Goal: Contribute content

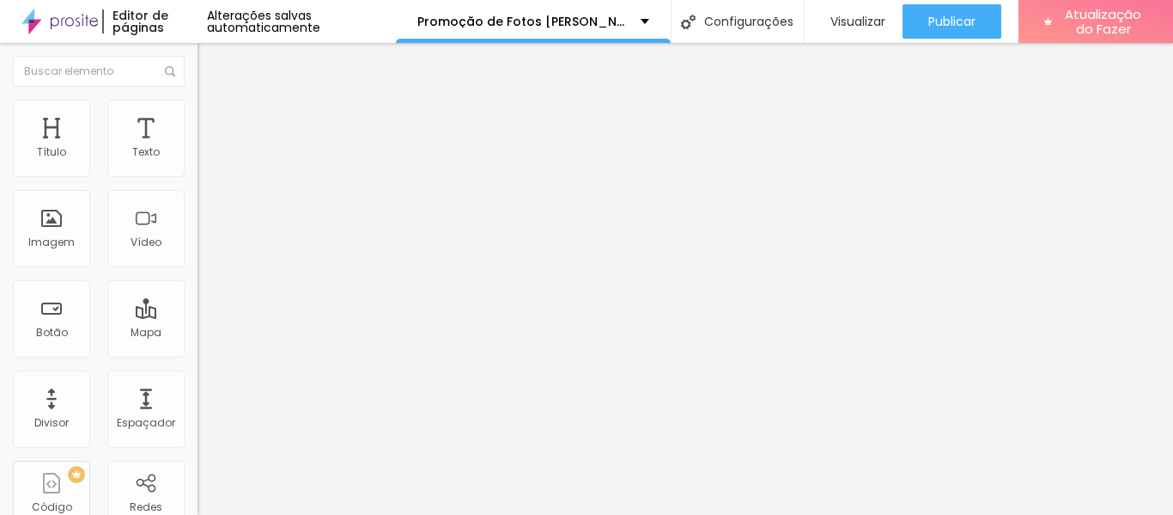
click at [198, 254] on button "button" at bounding box center [210, 245] width 24 height 18
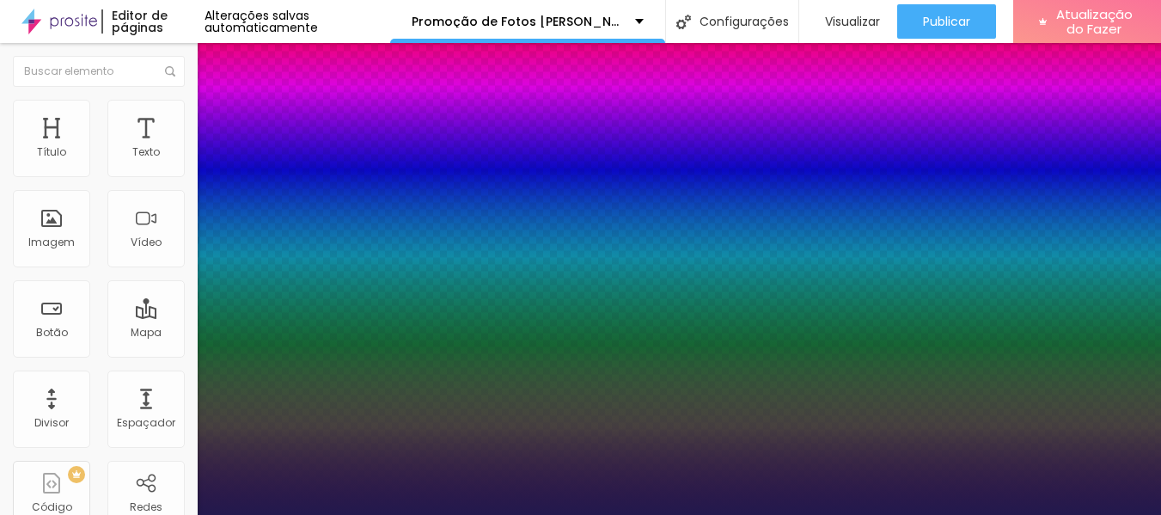
type input "1"
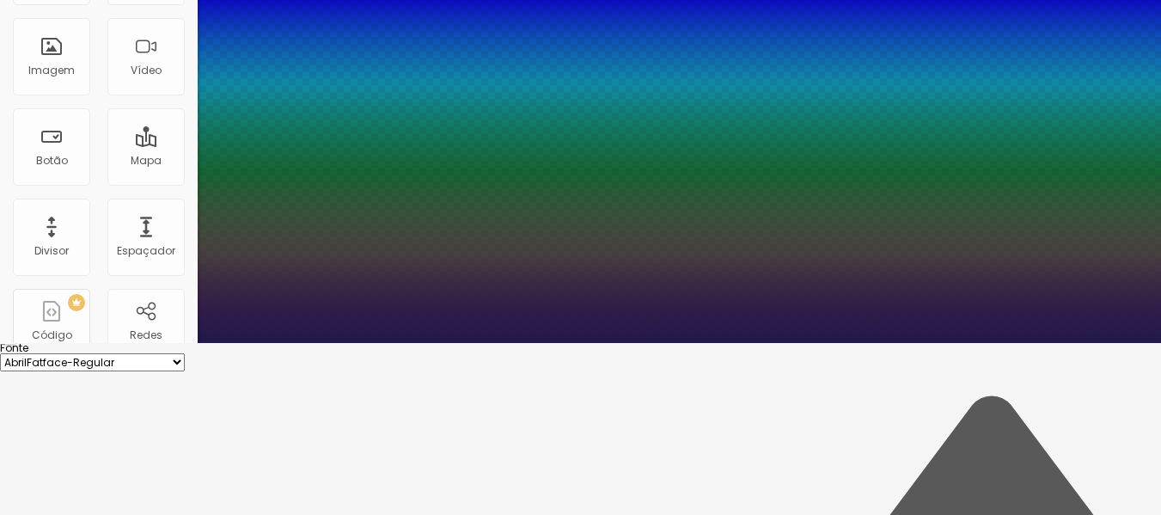
type input "8"
type input "4"
type input "1"
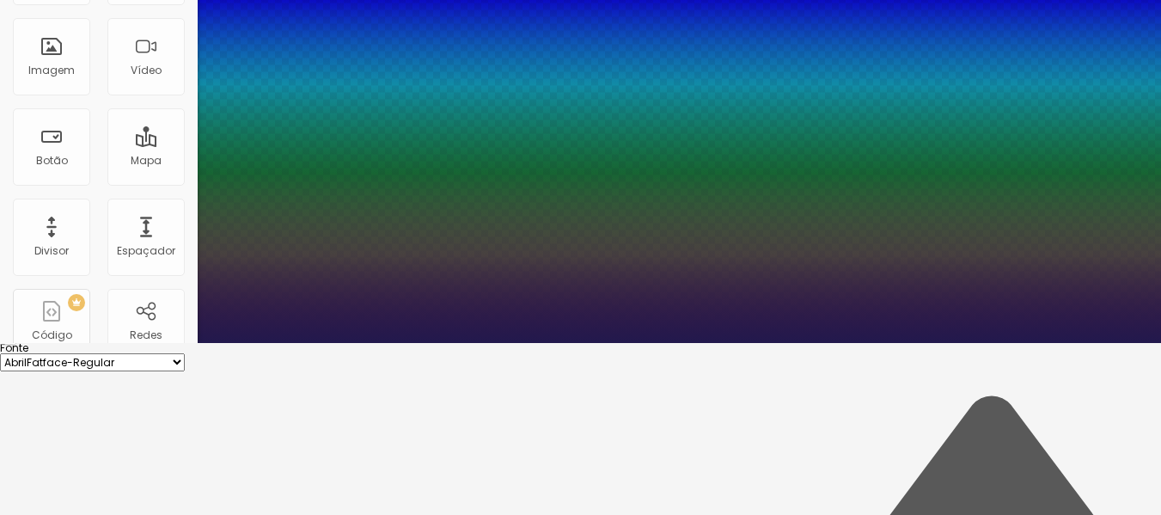
type input "40"
type input "1"
type input "40"
type input "1"
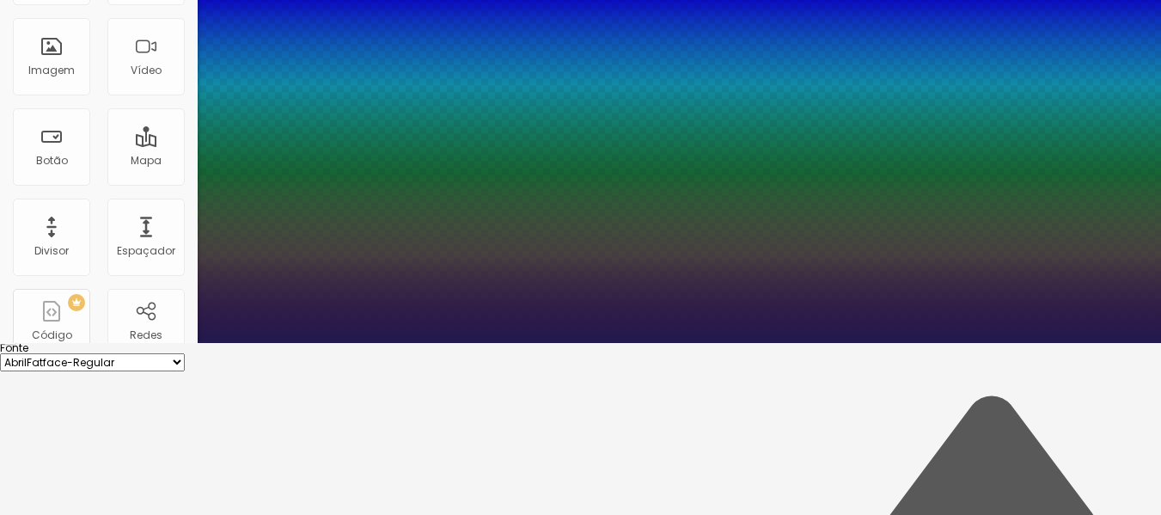
scroll to position [86, 0]
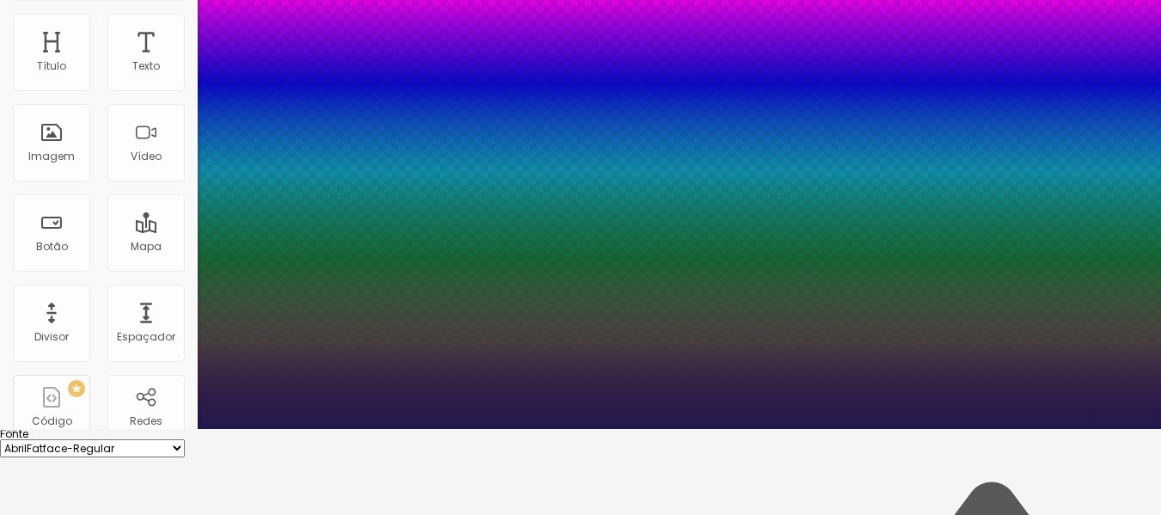
click at [549, 429] on div at bounding box center [580, 429] width 1161 height 0
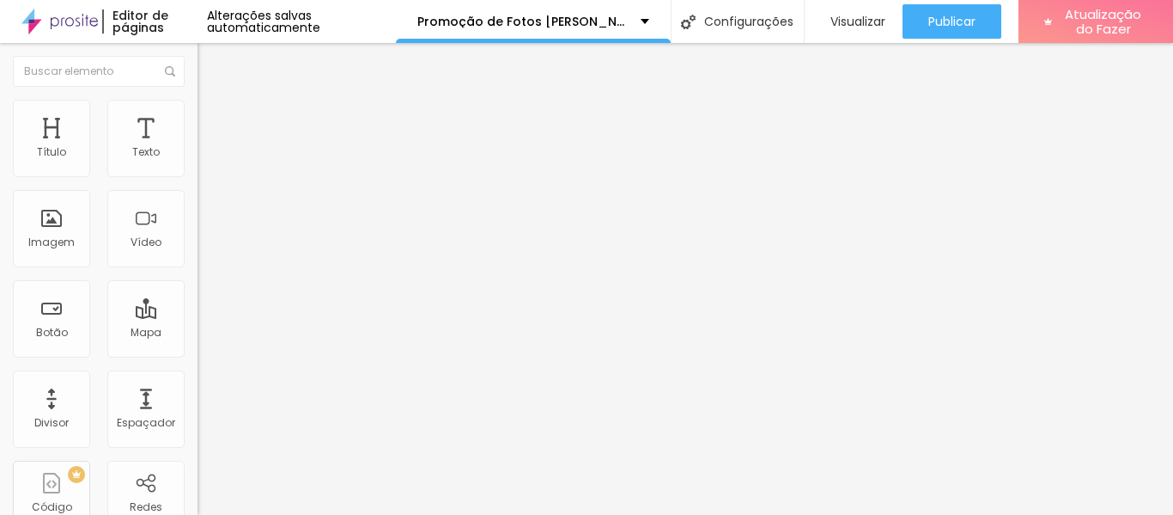
click at [198, 312] on button "button" at bounding box center [210, 303] width 24 height 18
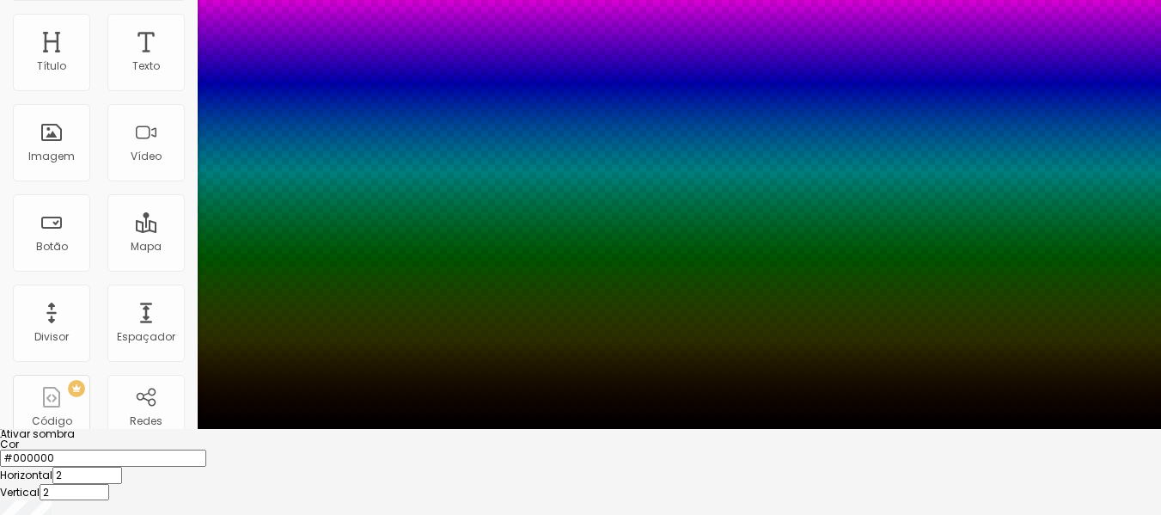
scroll to position [136, 0]
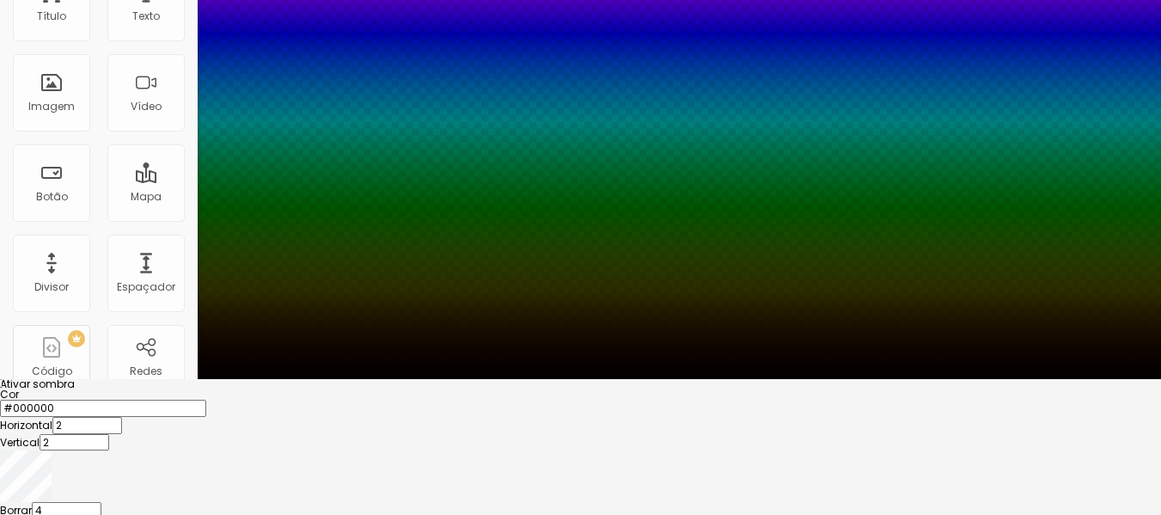
click at [206, 399] on input "#000000" at bounding box center [103, 407] width 206 height 17
click at [260, 399] on div at bounding box center [580, 399] width 1161 height 0
click at [327, 389] on div at bounding box center [580, 389] width 1161 height 0
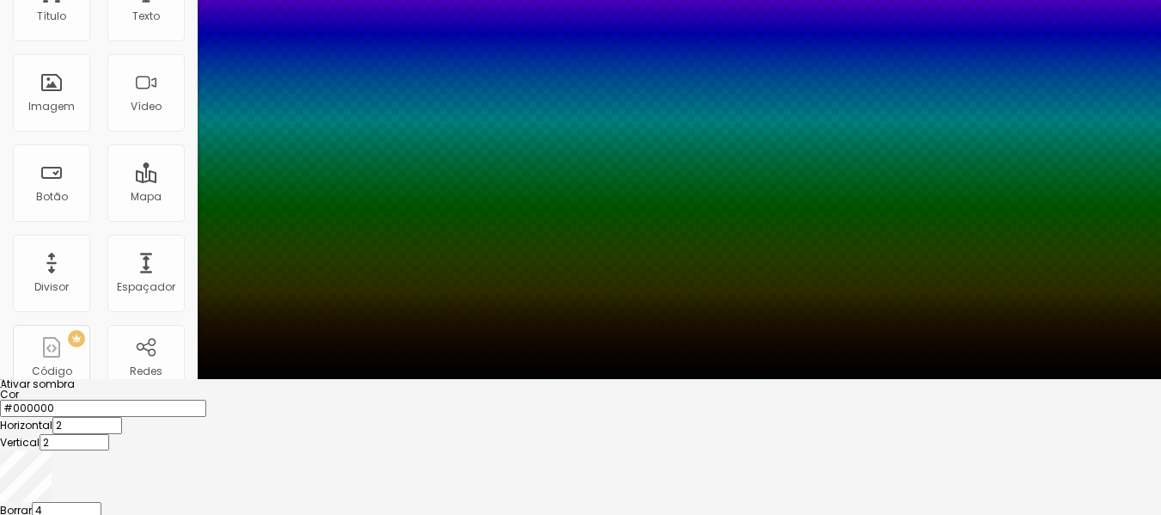
click at [327, 389] on div at bounding box center [580, 389] width 1161 height 0
click at [317, 389] on div at bounding box center [580, 389] width 1161 height 0
type input "-16"
type input "-3"
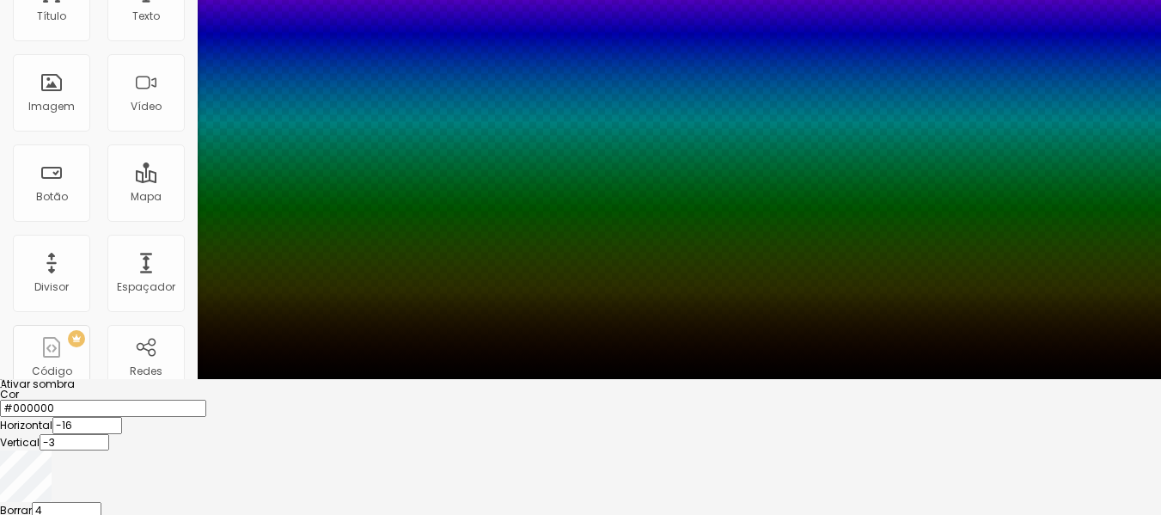
type input "8"
type input "7"
type input "4"
type input "10"
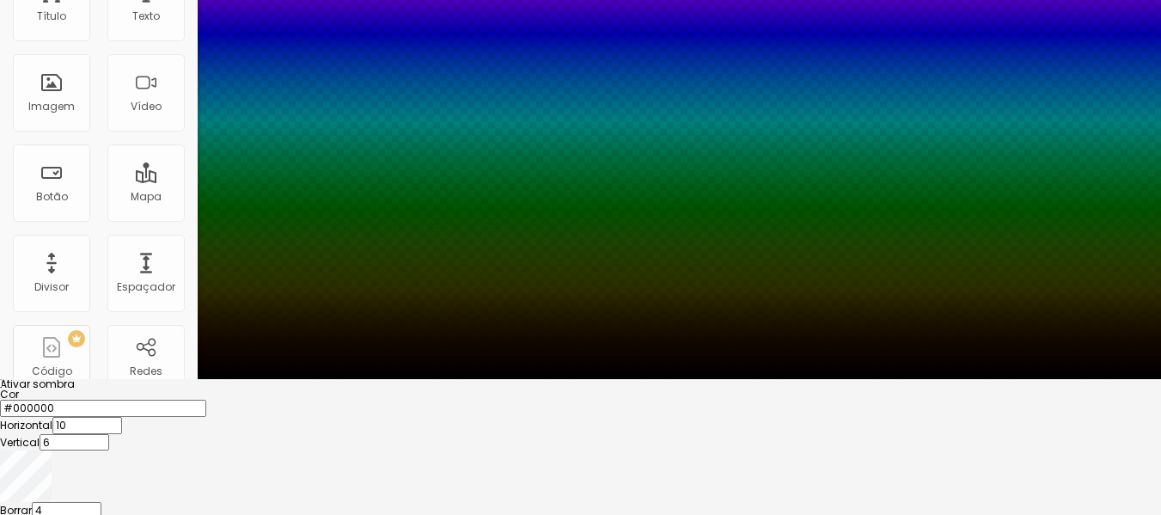
type input "5"
type input "3"
type input "4"
type input "0"
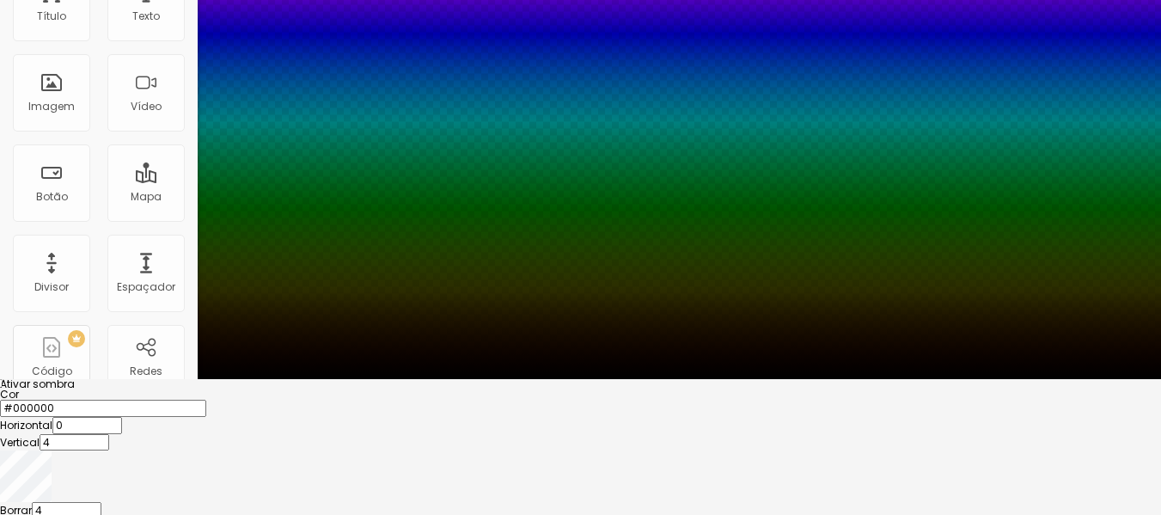
type input "0"
type input "1"
type input "8"
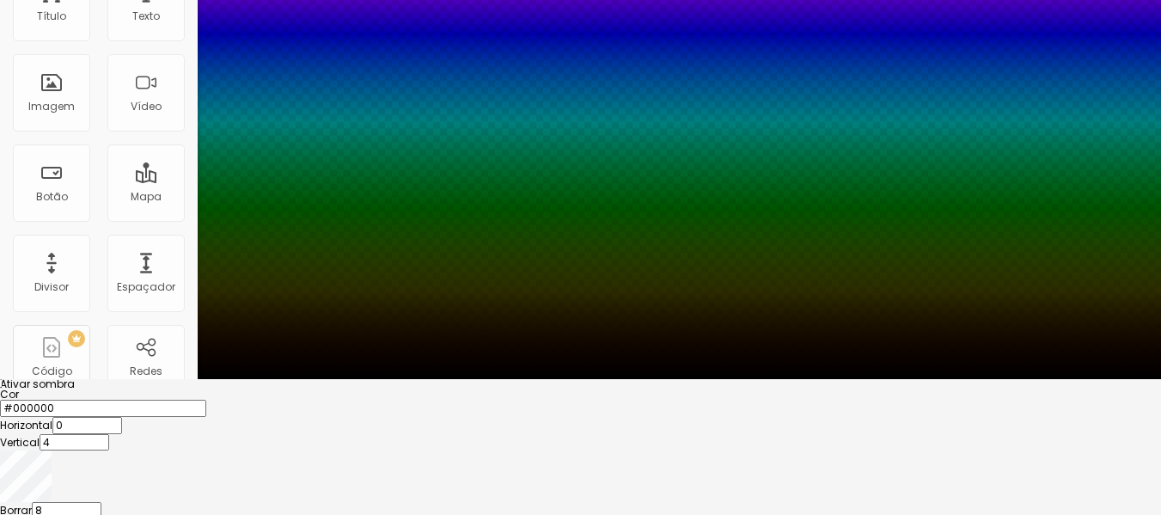
type input "12"
type input "8"
type input "3"
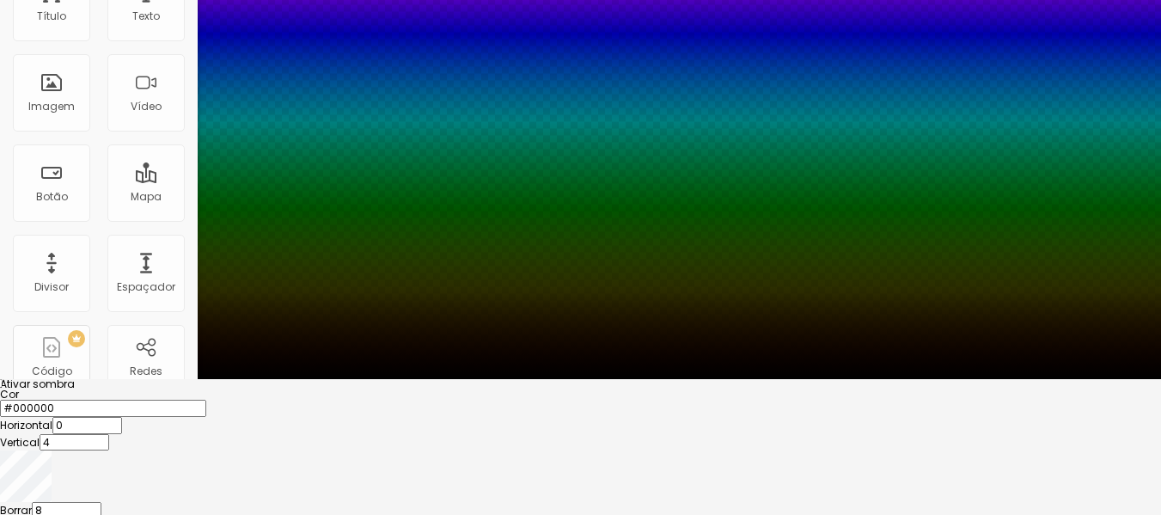
type input "3"
type input "1"
type input "0"
drag, startPoint x: 282, startPoint y: 460, endPoint x: 271, endPoint y: 450, distance: 14.6
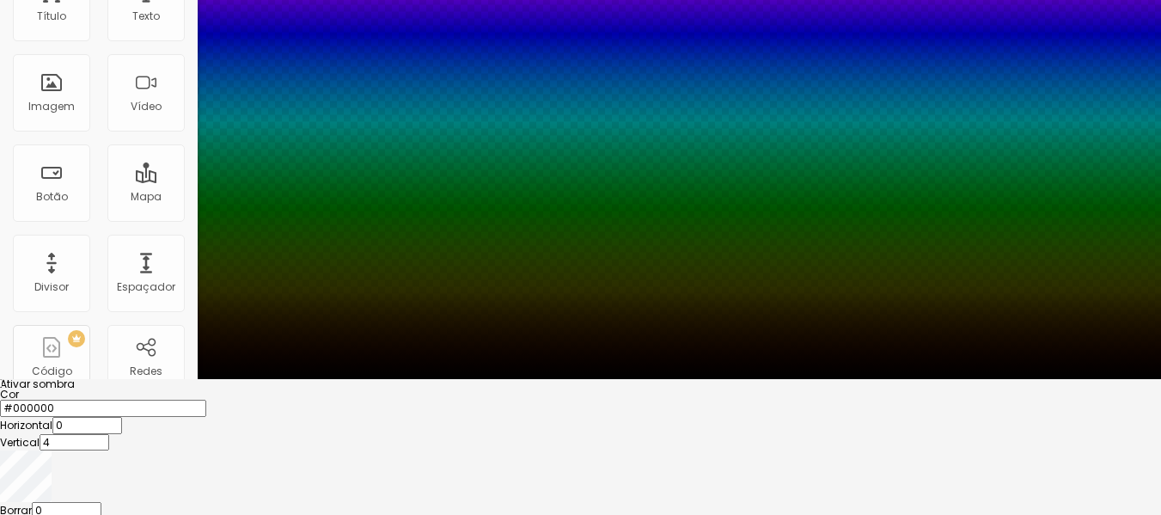
type input "0"
click at [589, 379] on div at bounding box center [580, 379] width 1161 height 0
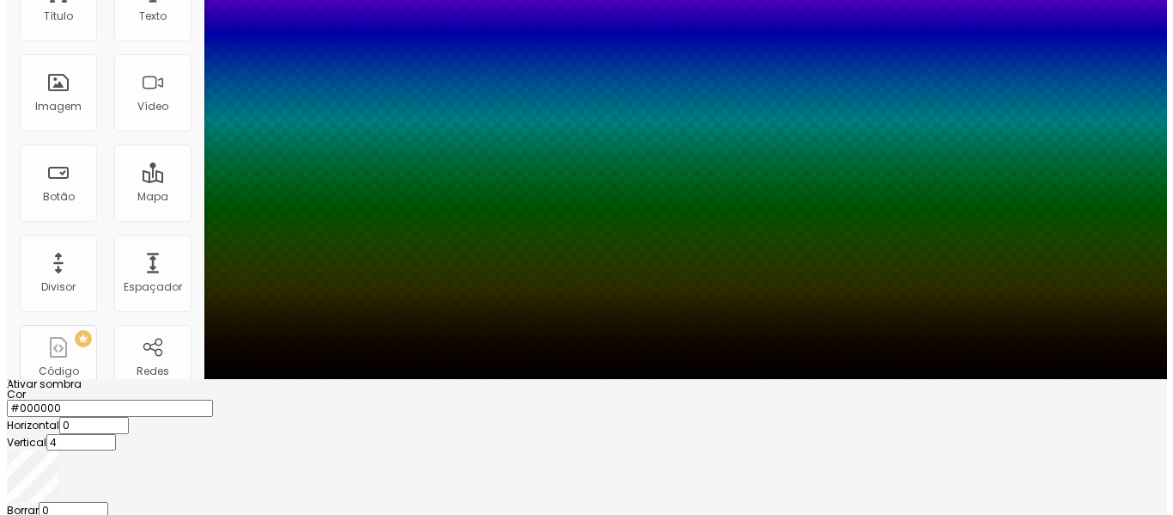
scroll to position [0, 0]
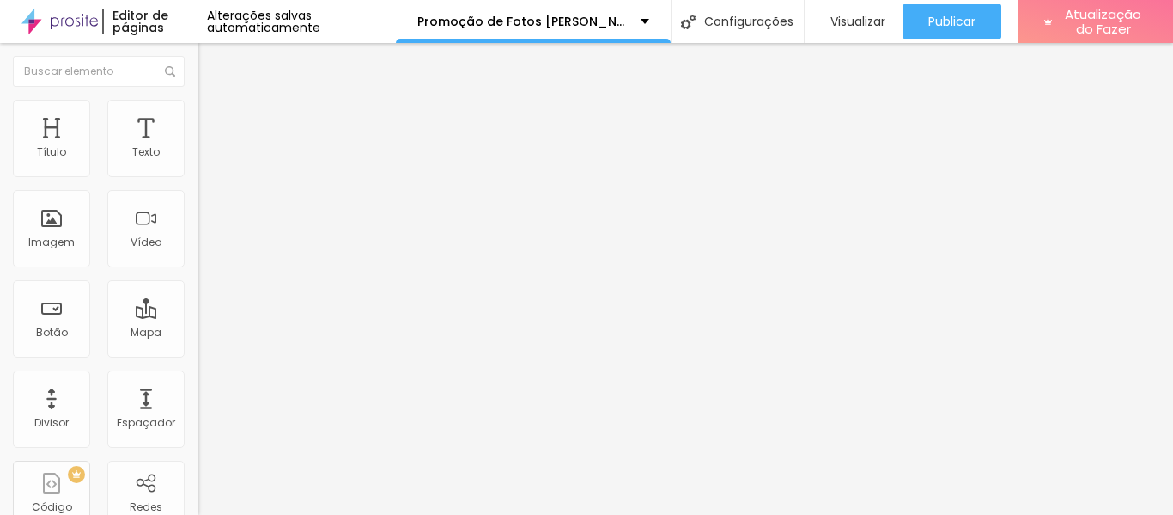
click at [198, 52] on button "Editar nulo" at bounding box center [297, 63] width 198 height 40
click at [208, 148] on font "Adicionar imagem" at bounding box center [258, 140] width 101 height 15
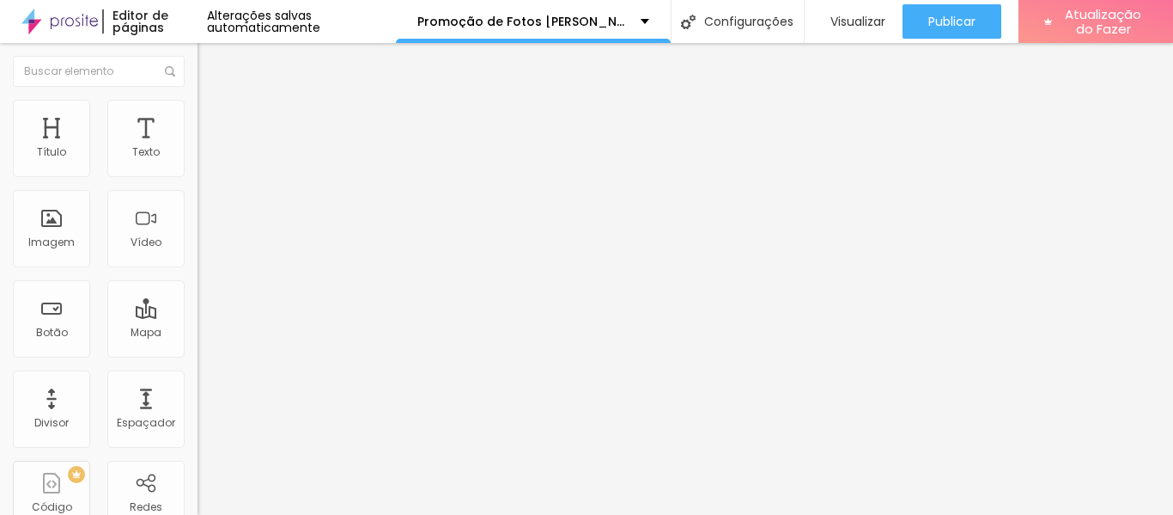
click at [198, 108] on img at bounding box center [205, 107] width 15 height 15
type input "95"
type input "90"
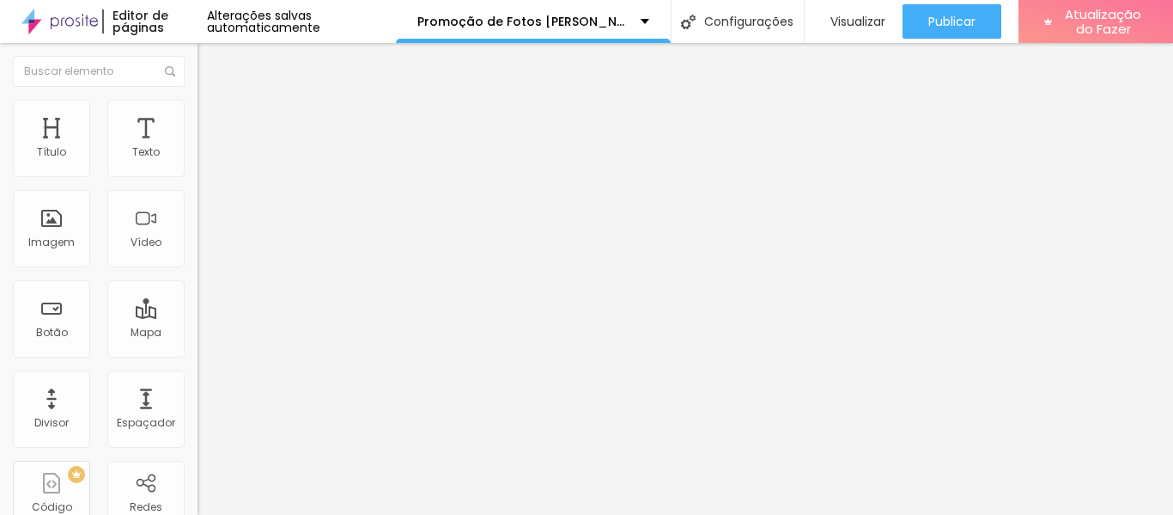
type input "85"
type input "80"
type input "75"
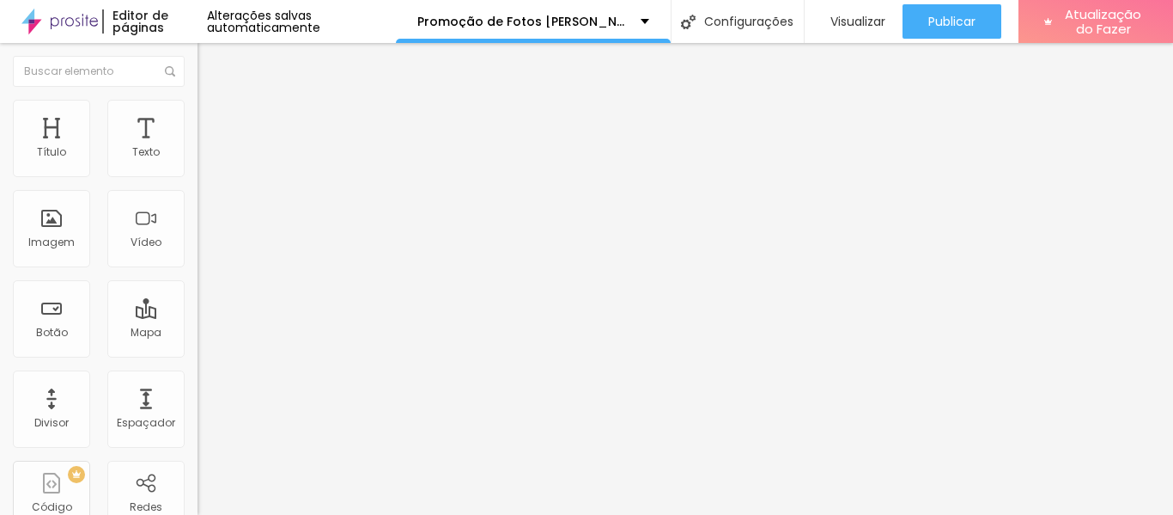
type input "75"
type input "70"
type input "65"
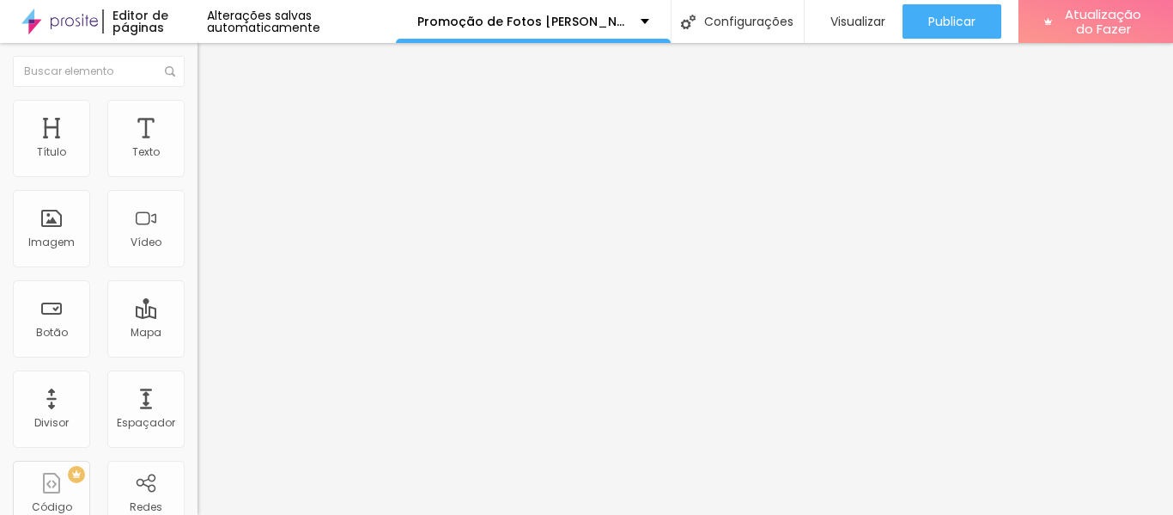
type input "60"
type input "55"
type input "50"
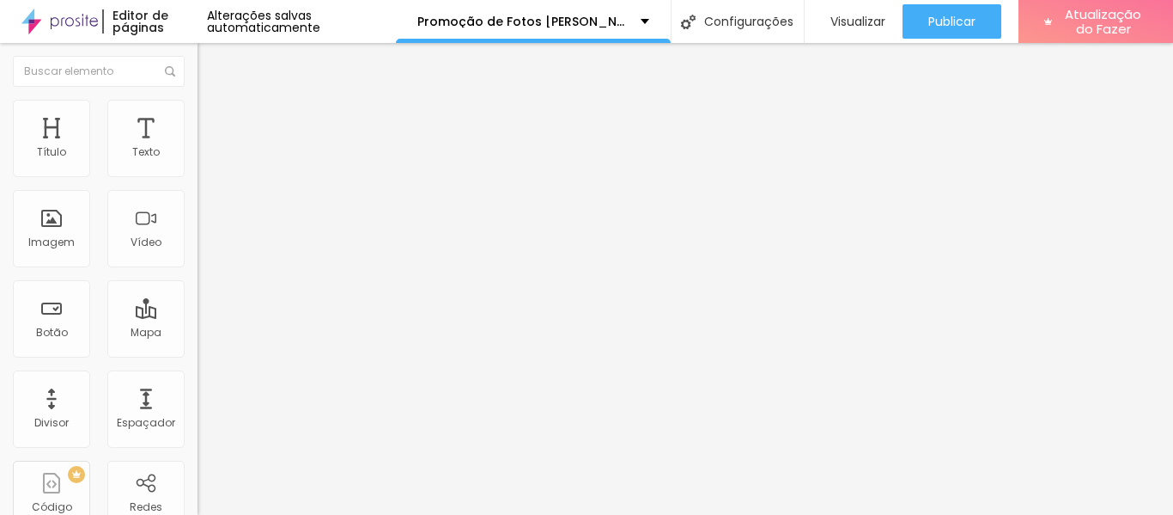
type input "50"
type input "45"
type input "50"
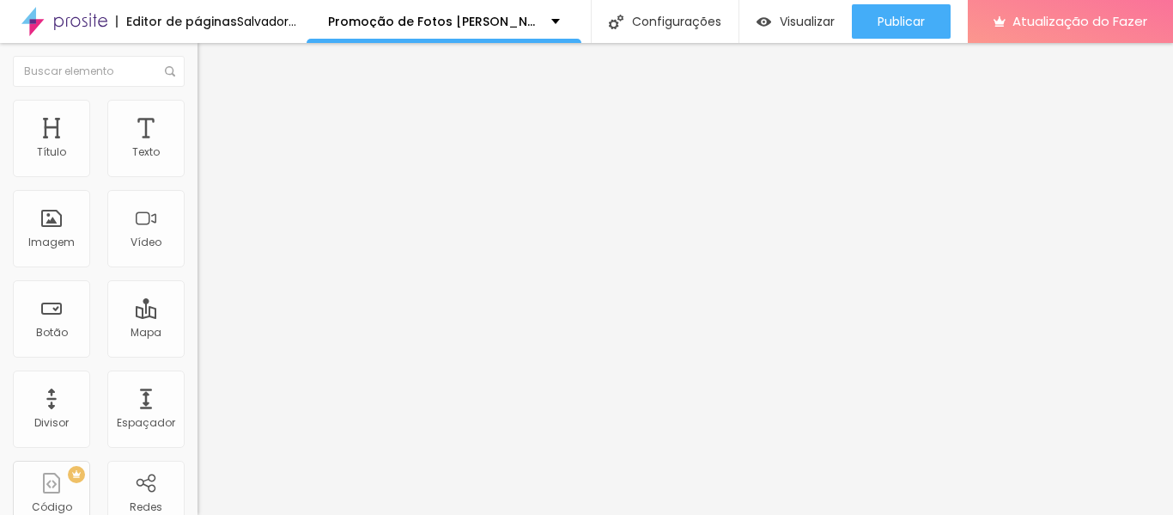
drag, startPoint x: 177, startPoint y: 186, endPoint x: 88, endPoint y: 164, distance: 91.0
type input "50"
click at [198, 164] on input "range" at bounding box center [253, 169] width 111 height 14
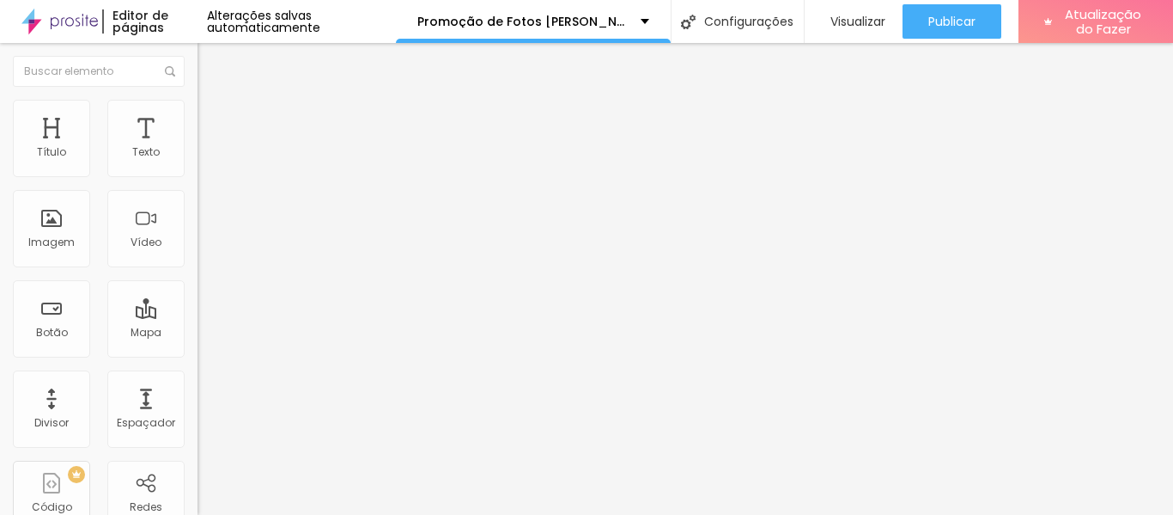
click at [210, 61] on img "button" at bounding box center [217, 63] width 14 height 14
click at [208, 148] on font "Adicionar imagem" at bounding box center [258, 140] width 101 height 15
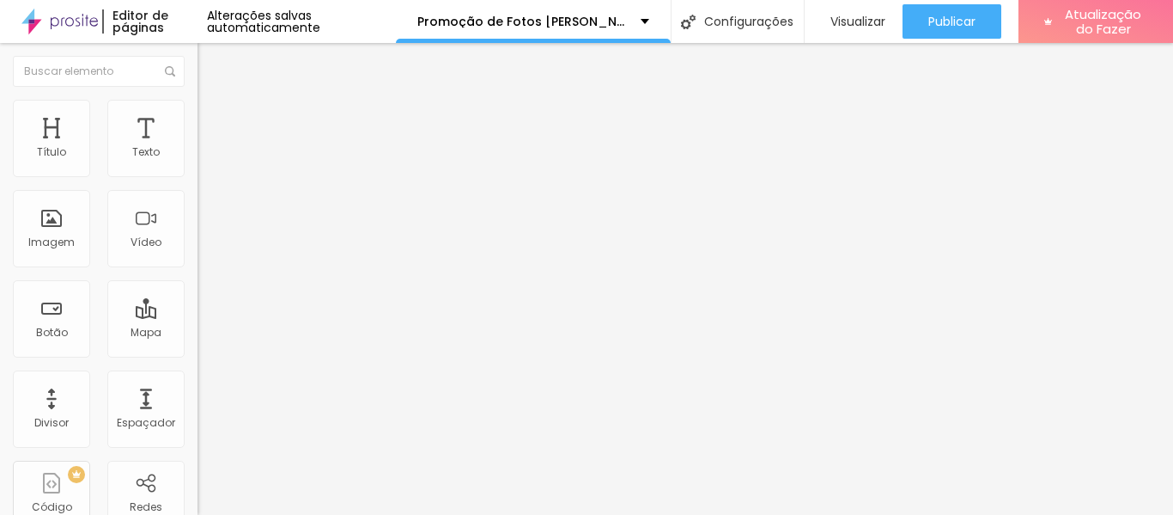
click at [208, 148] on font "Adicionar imagem" at bounding box center [258, 140] width 101 height 15
click at [198, 111] on li "Estilo" at bounding box center [297, 108] width 198 height 17
type input "95"
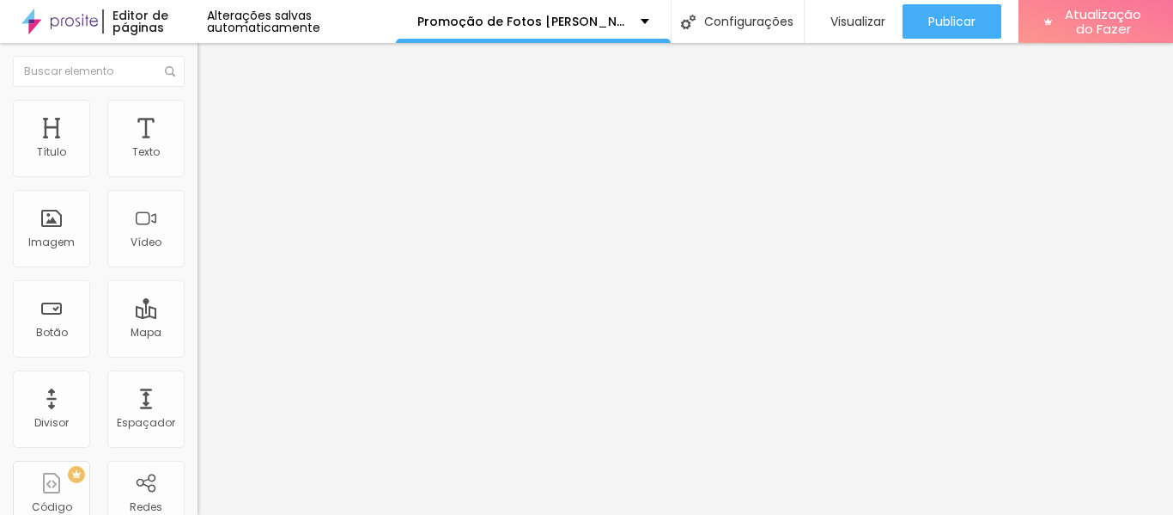
type input "95"
type input "90"
type input "85"
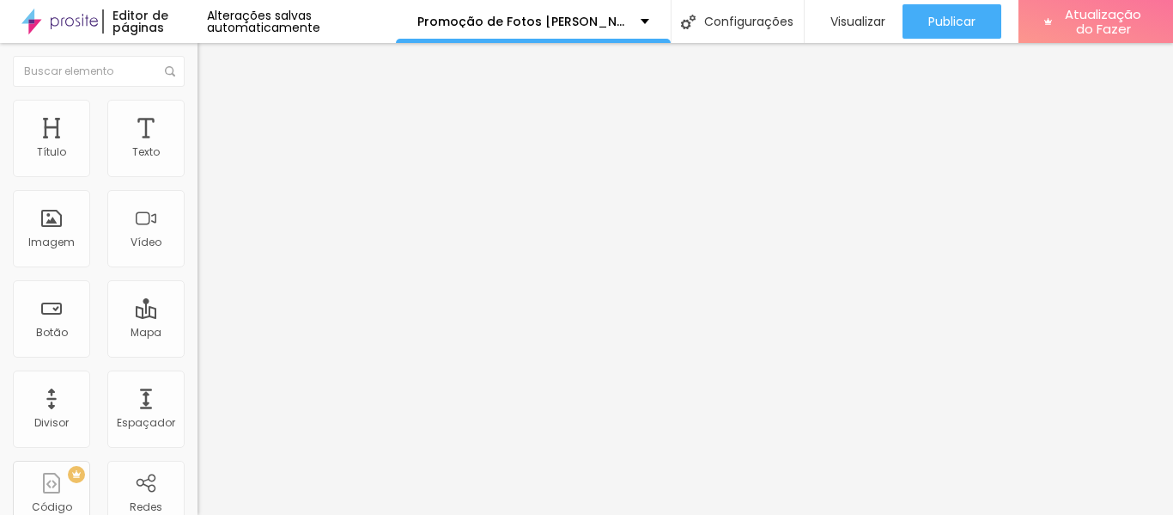
type input "80"
type input "75"
type input "70"
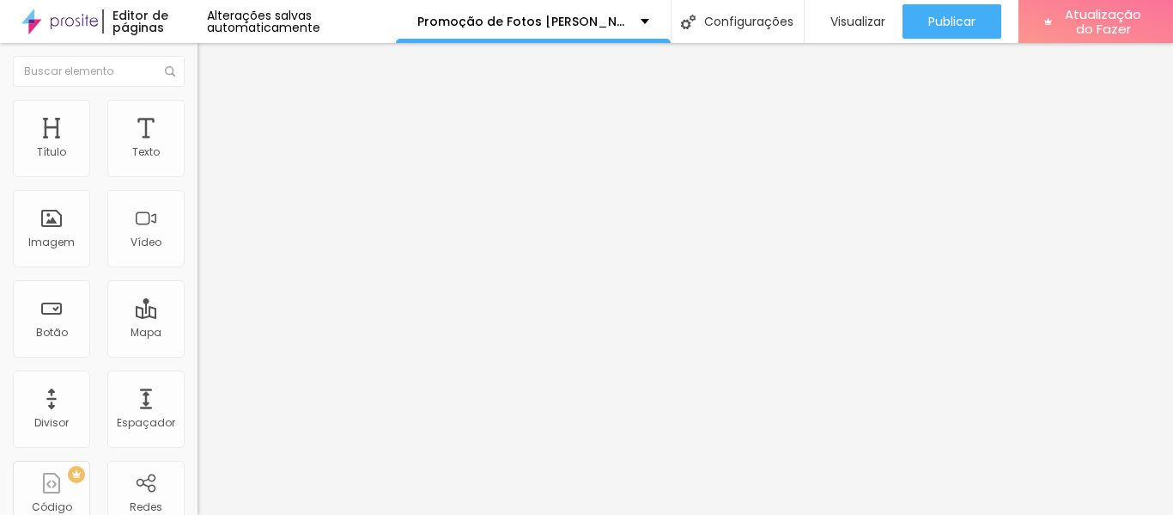
type input "70"
type input "65"
type input "60"
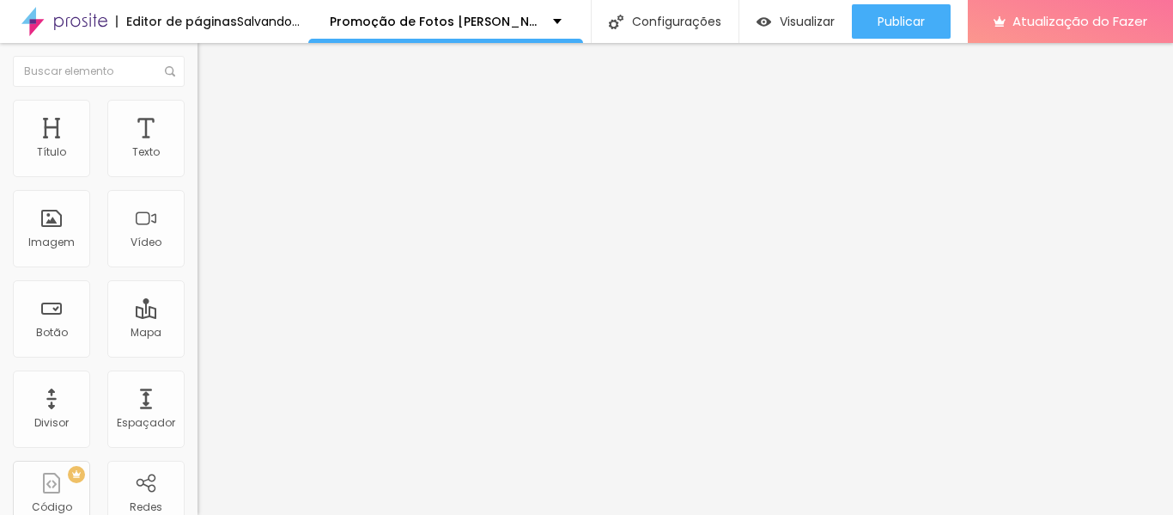
type input "55"
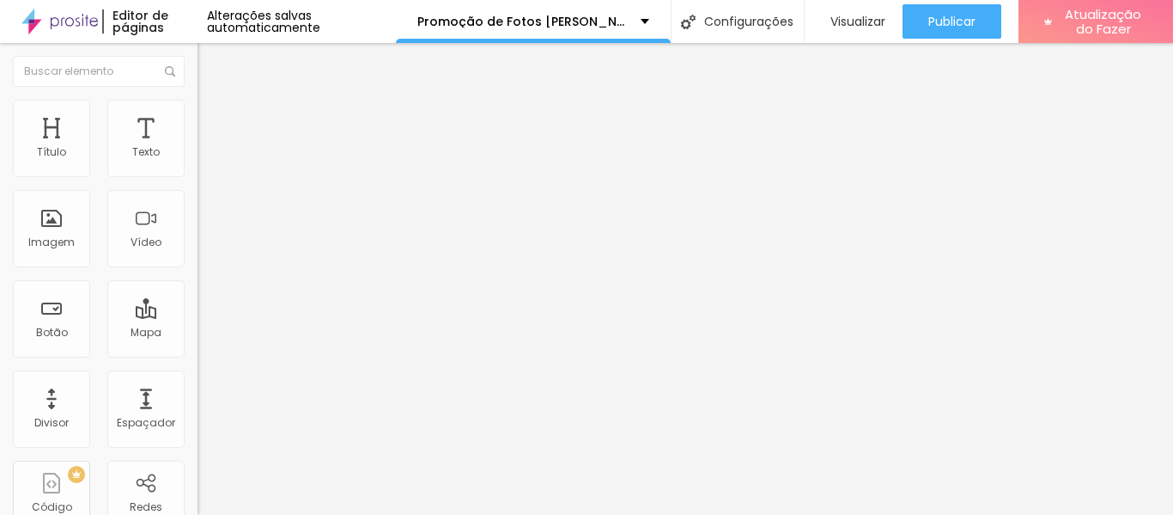
drag, startPoint x: 180, startPoint y: 183, endPoint x: 185, endPoint y: 204, distance: 21.3
type input "55"
click at [198, 166] on input "range" at bounding box center [253, 169] width 111 height 14
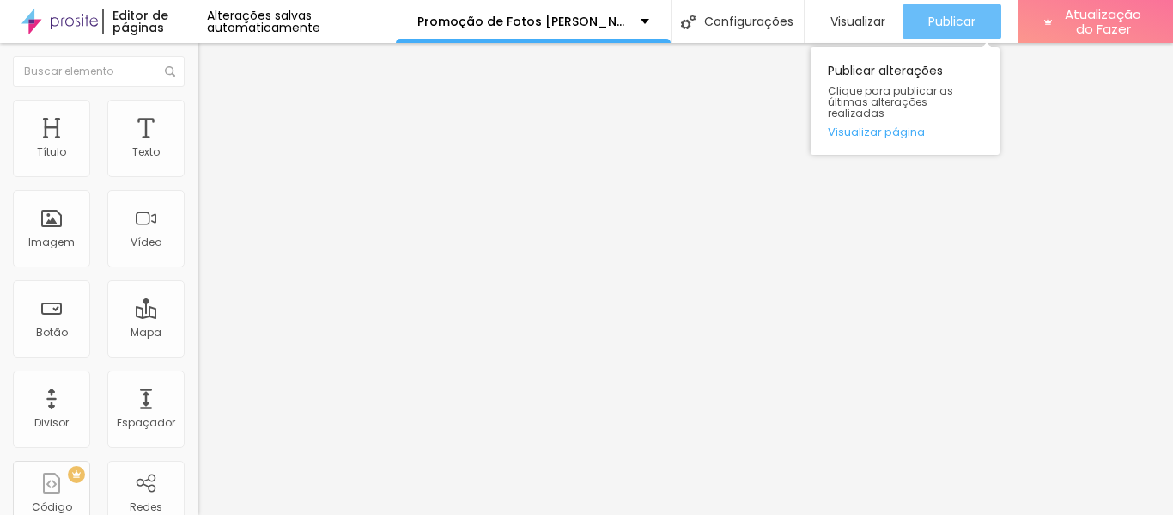
click at [951, 22] on font "Publicar" at bounding box center [952, 21] width 47 height 17
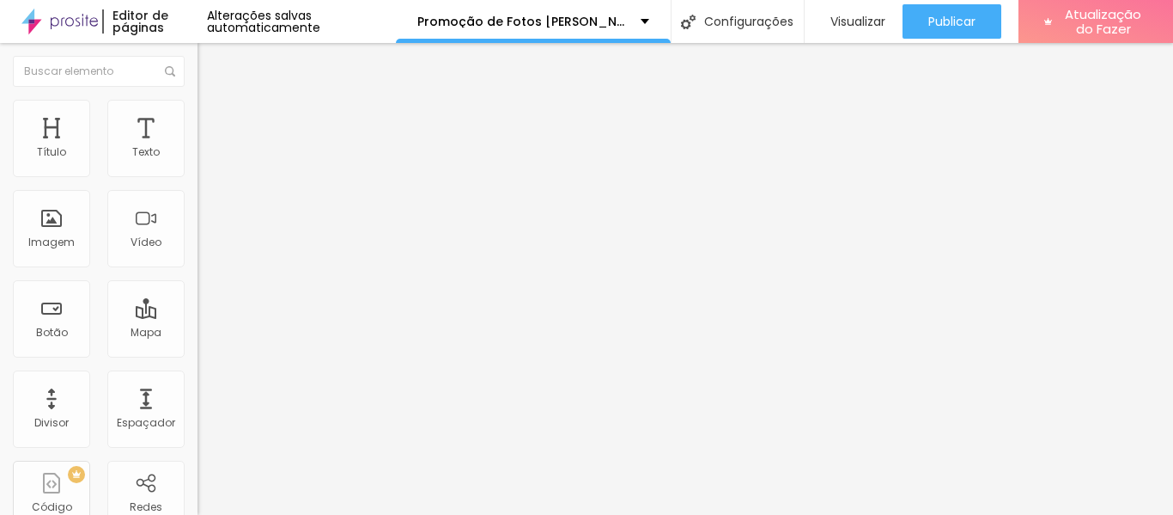
scroll to position [26, 0]
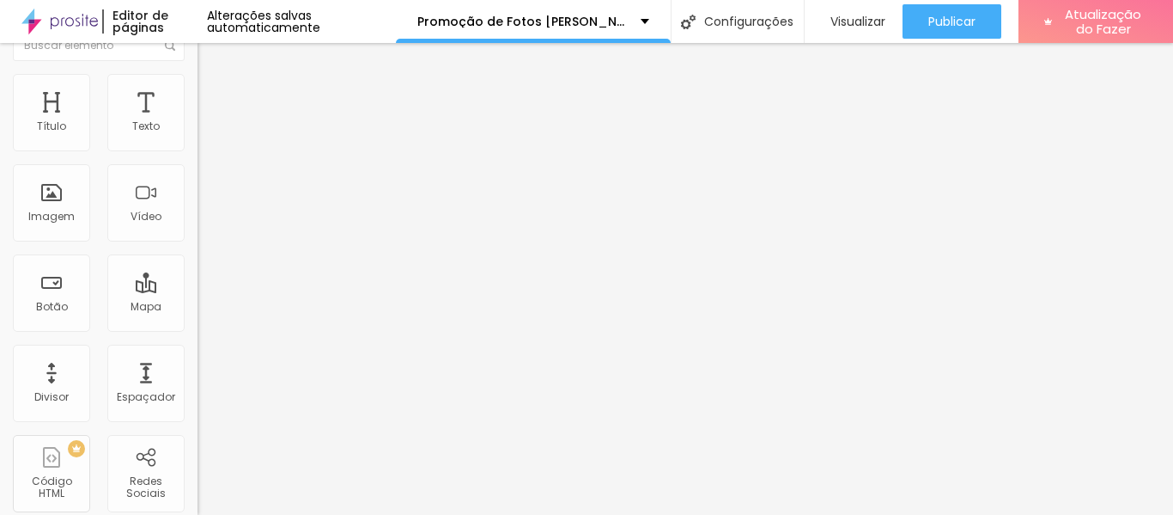
click at [198, 326] on input "https://" at bounding box center [301, 317] width 206 height 17
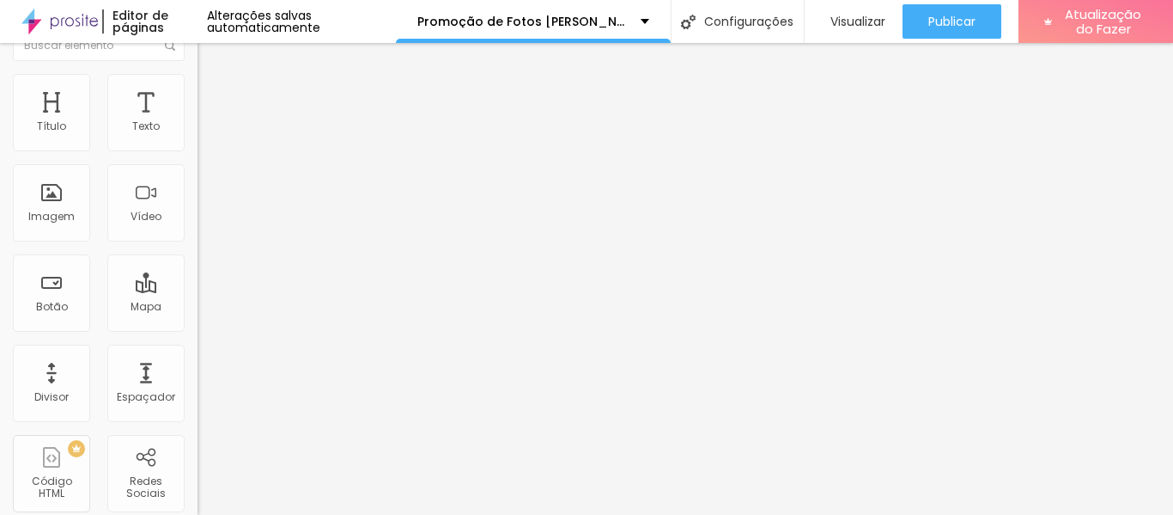
paste input "[DOMAIN_NAME][URL].."
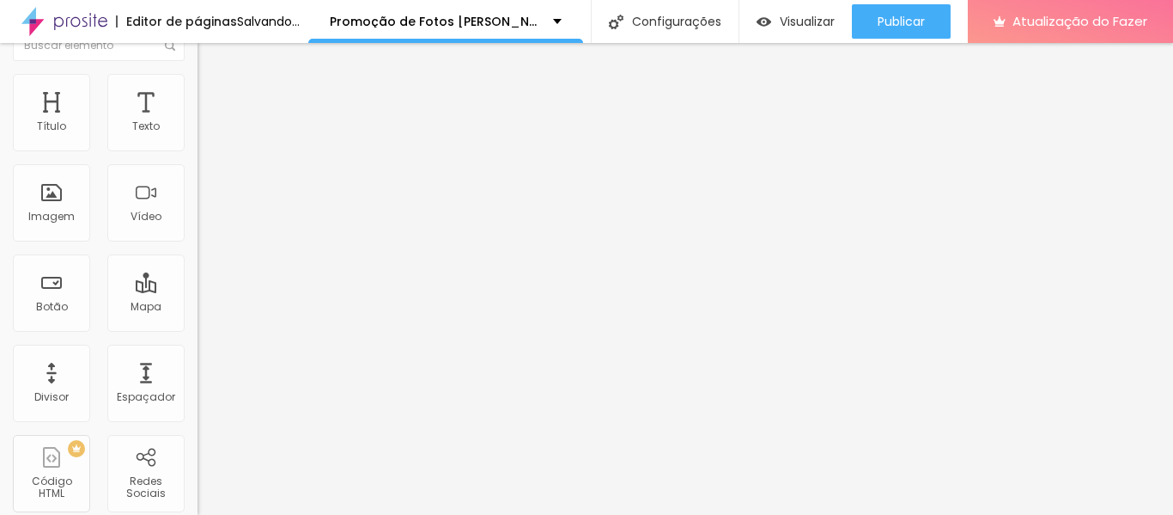
scroll to position [0, 972]
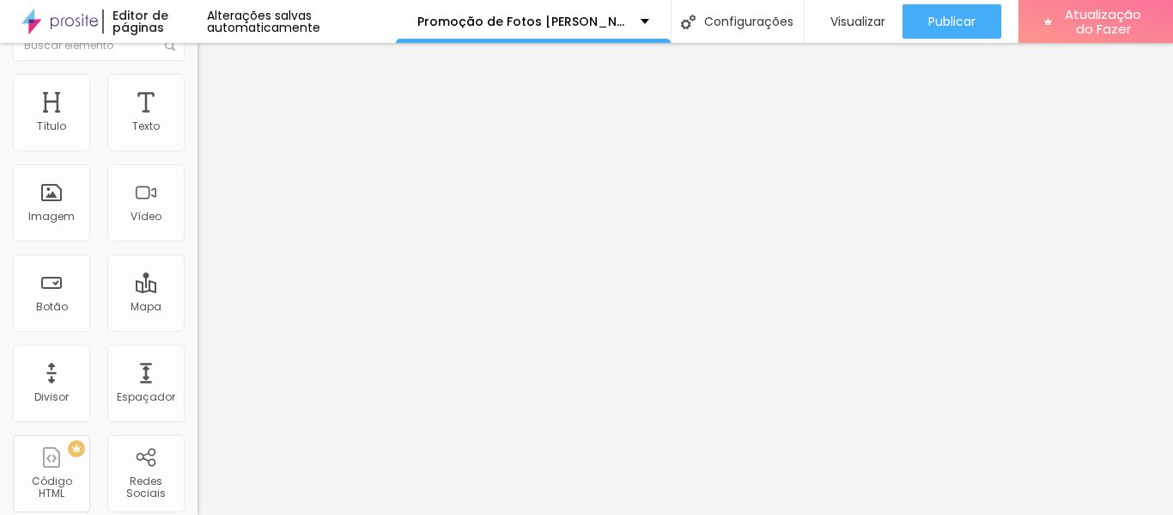
type input "[URL][DOMAIN_NAME].."
click at [198, 299] on div "Link" at bounding box center [297, 294] width 198 height 10
click at [198, 326] on input "[URL][DOMAIN_NAME].." at bounding box center [301, 317] width 206 height 17
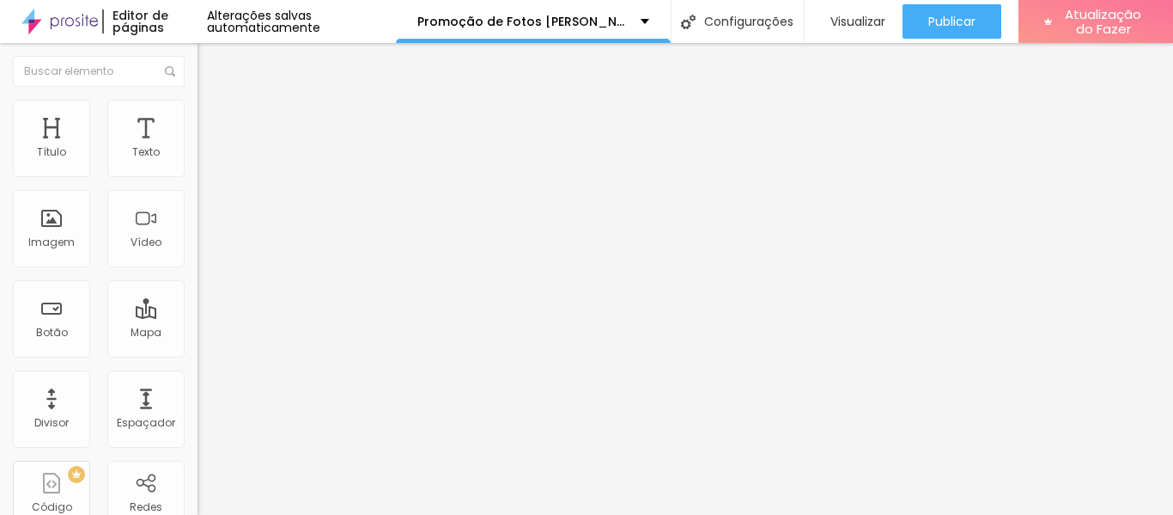
scroll to position [26, 0]
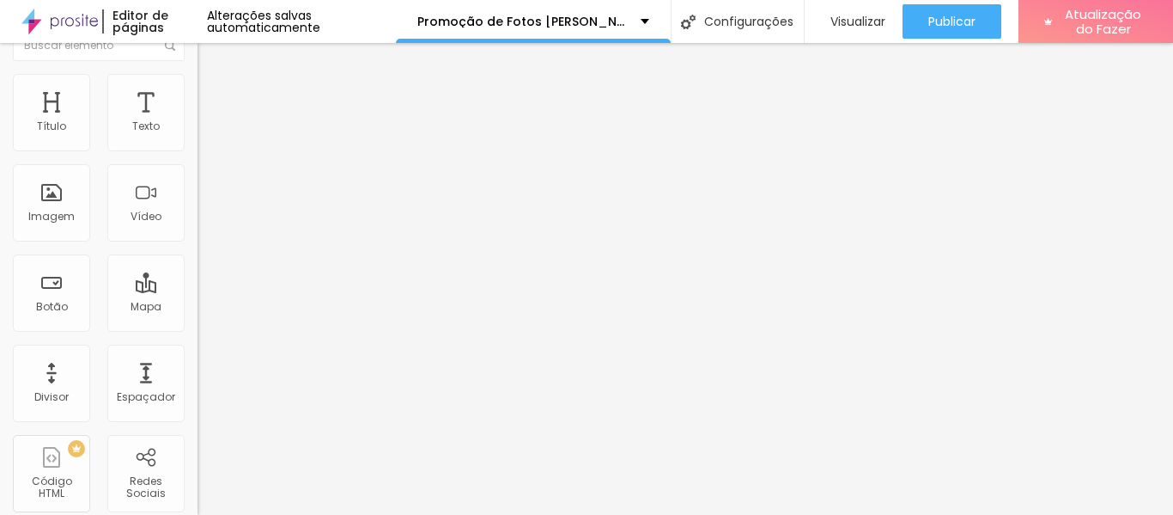
click at [198, 326] on input "https://" at bounding box center [301, 317] width 206 height 17
paste input "[DOMAIN_NAME][URL].."
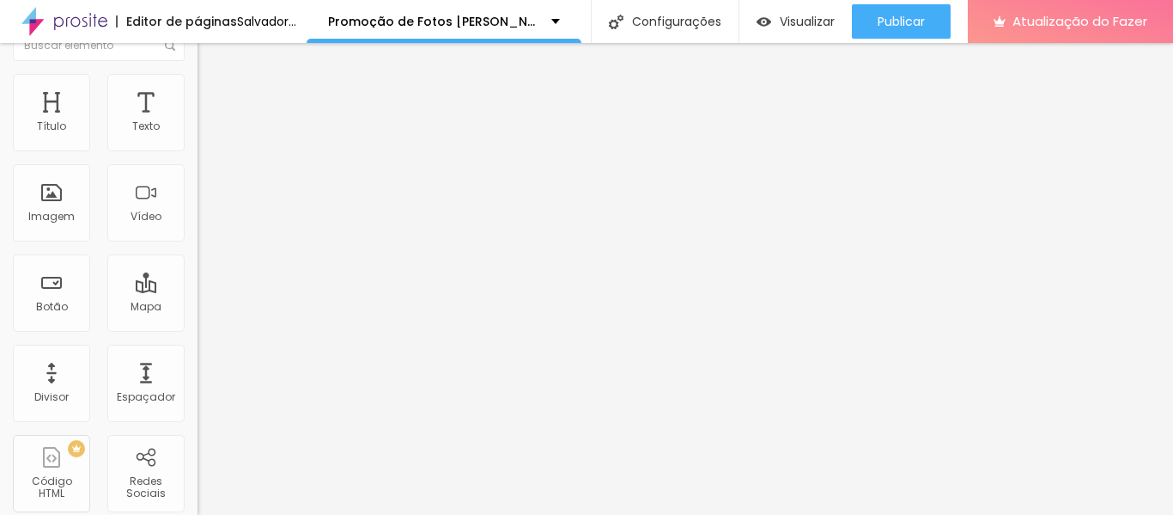
type input "[URL][DOMAIN_NAME].."
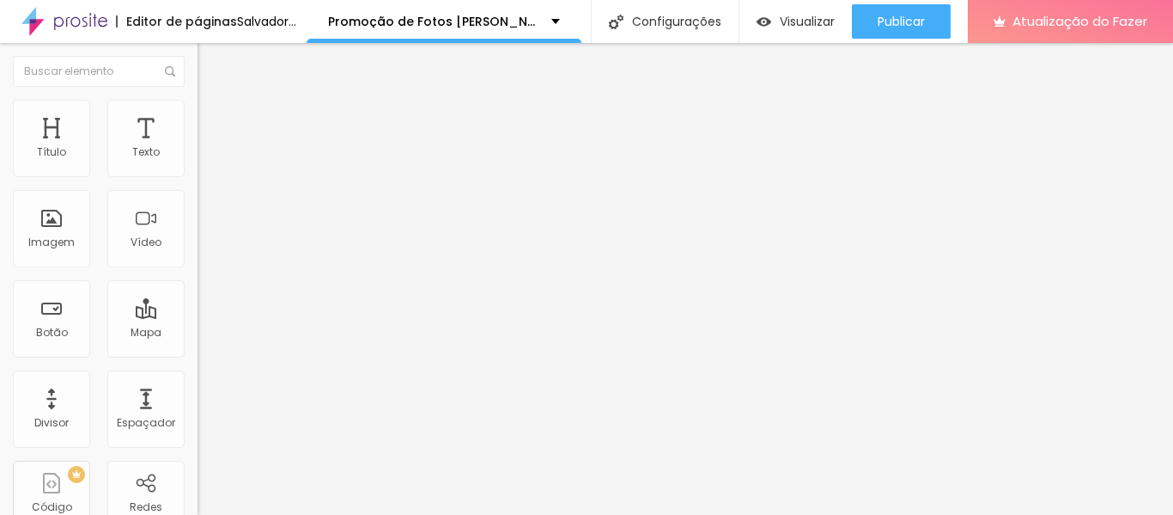
click at [198, 352] on input "https://" at bounding box center [301, 343] width 206 height 17
paste input "[DOMAIN_NAME][URL].."
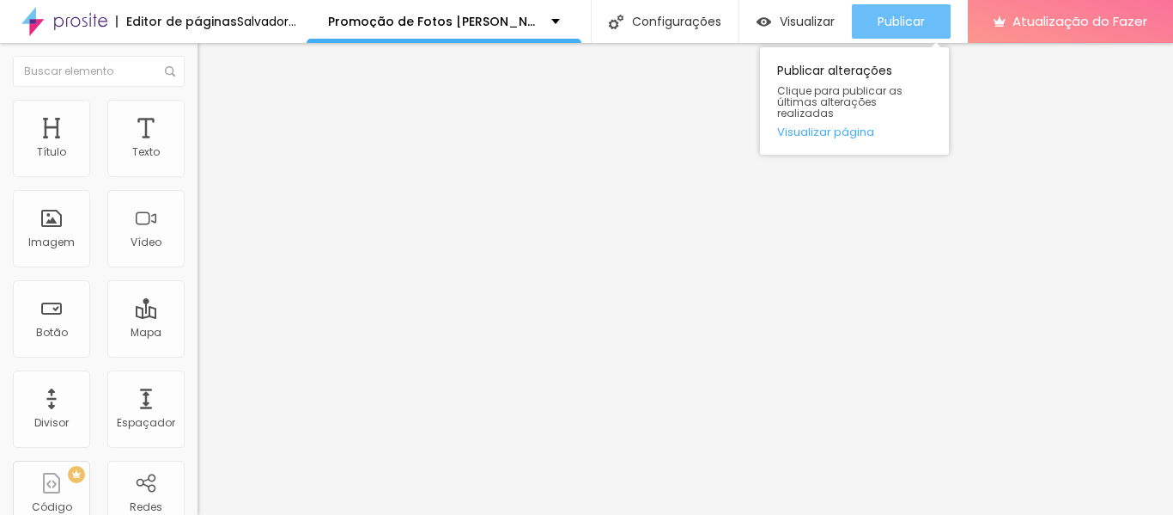
type input "[URL][DOMAIN_NAME].."
click at [925, 21] on font "Publicar" at bounding box center [901, 21] width 47 height 17
